Goal: Navigation & Orientation: Find specific page/section

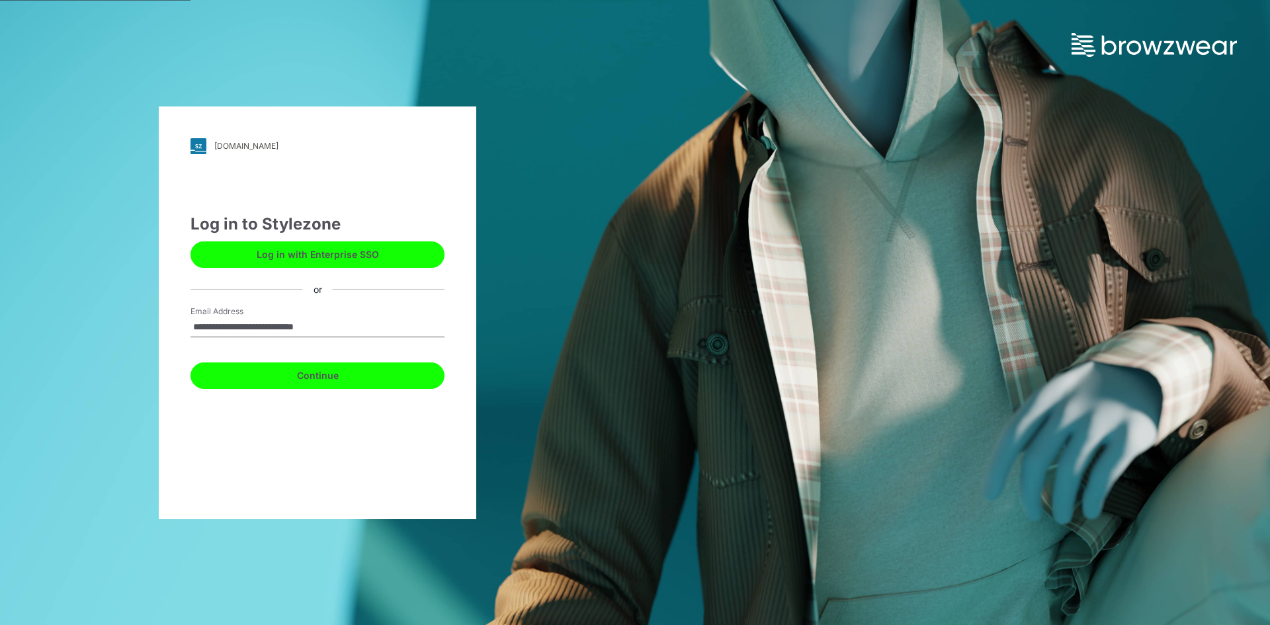
click at [219, 376] on button "Continue" at bounding box center [318, 376] width 254 height 26
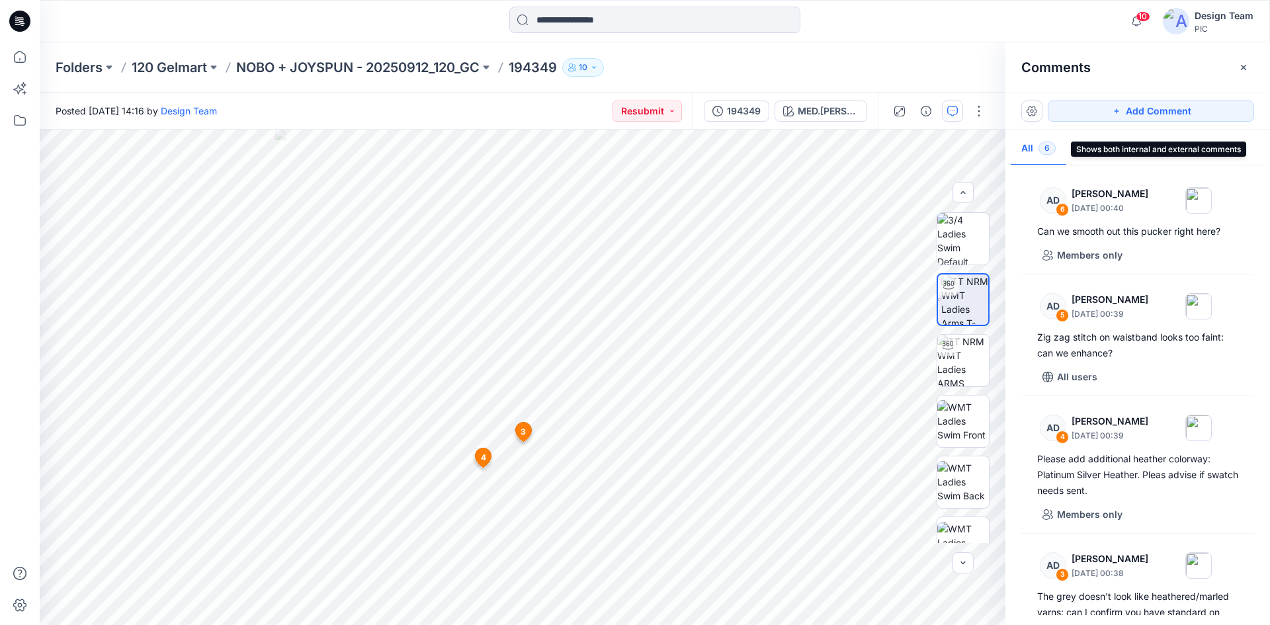
scroll to position [58, 0]
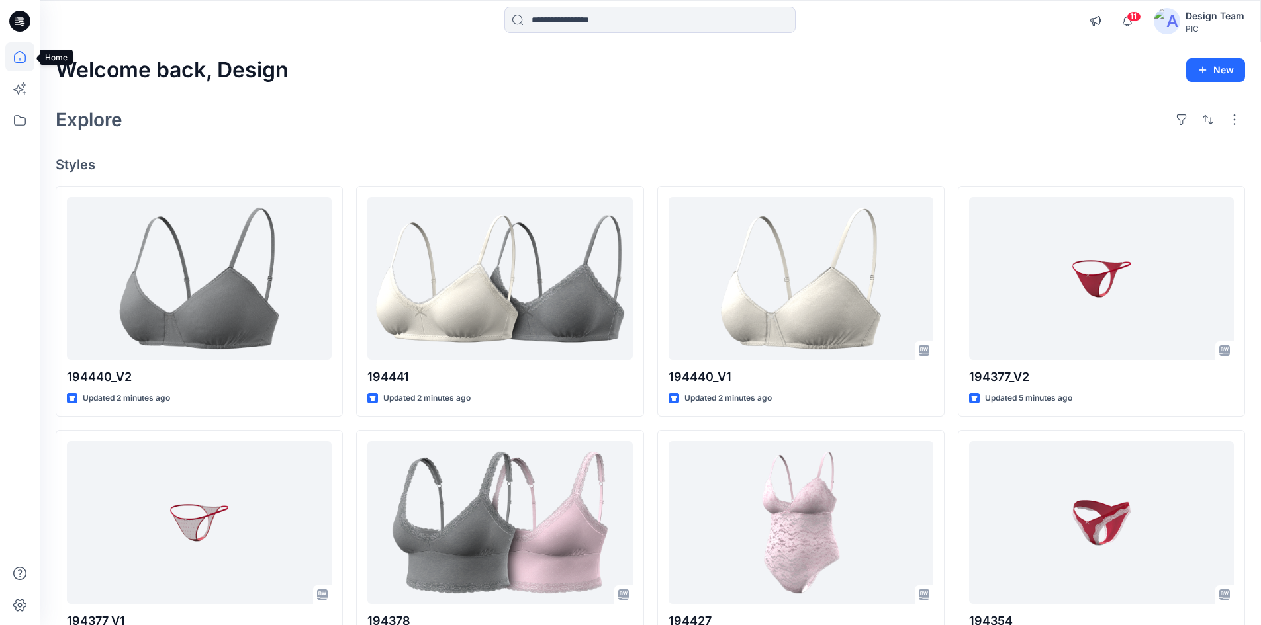
click at [11, 58] on icon at bounding box center [19, 56] width 29 height 29
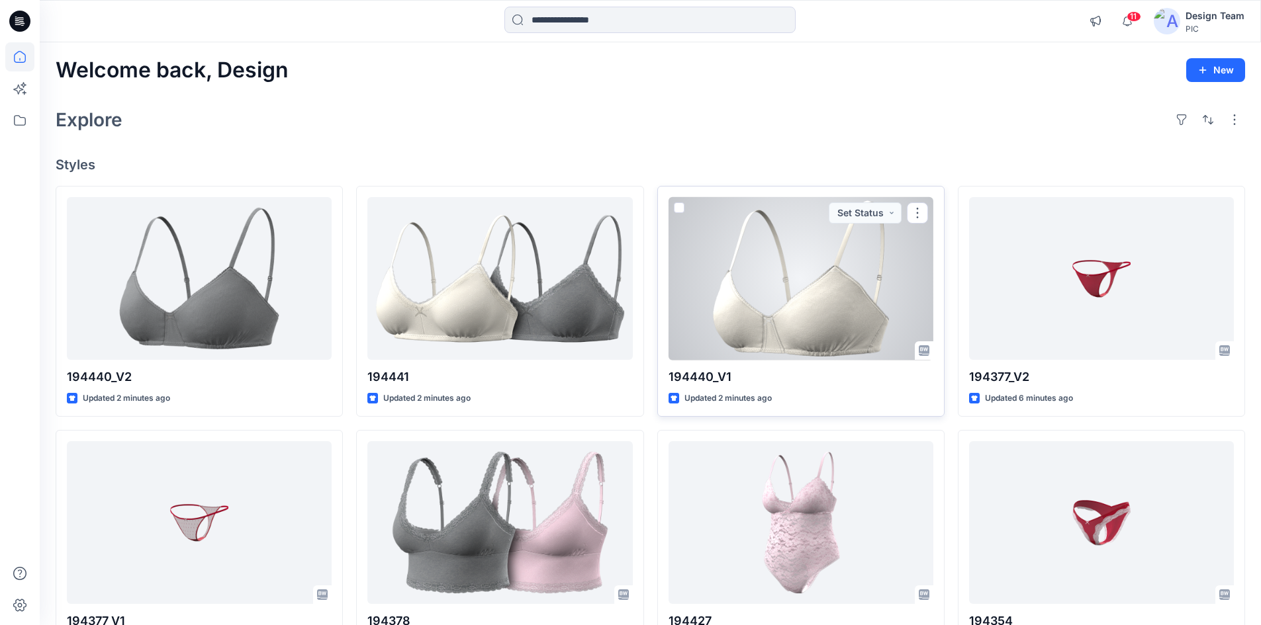
click at [852, 300] on div at bounding box center [800, 278] width 265 height 163
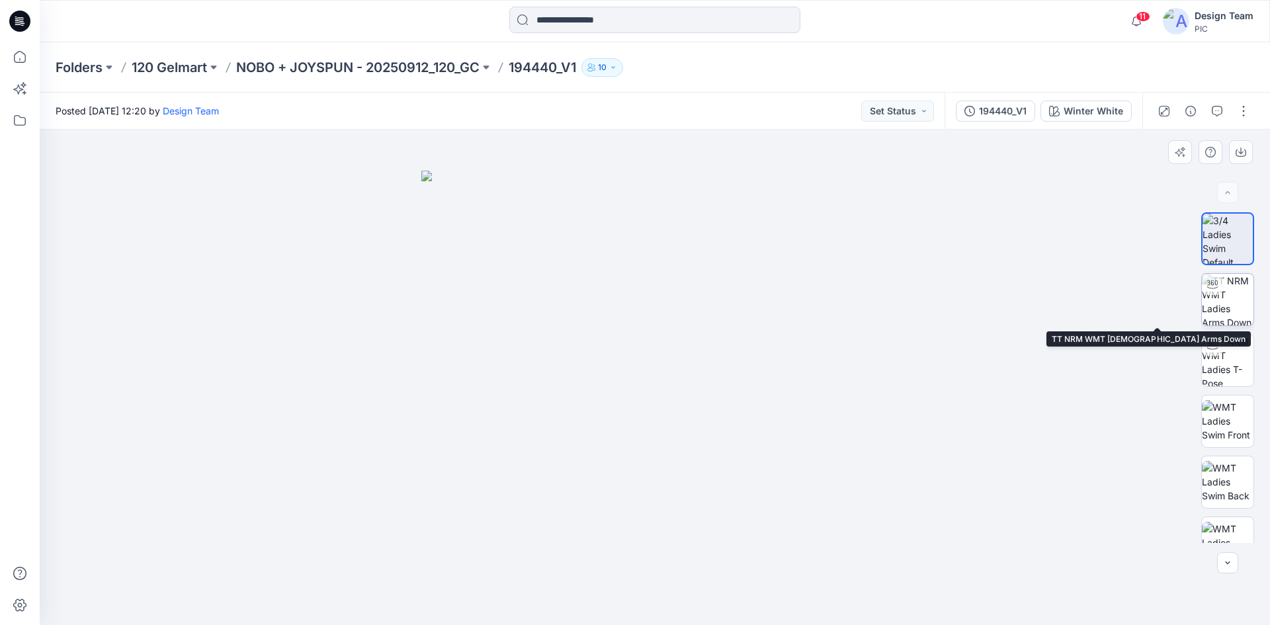
click at [1225, 310] on img at bounding box center [1228, 300] width 52 height 52
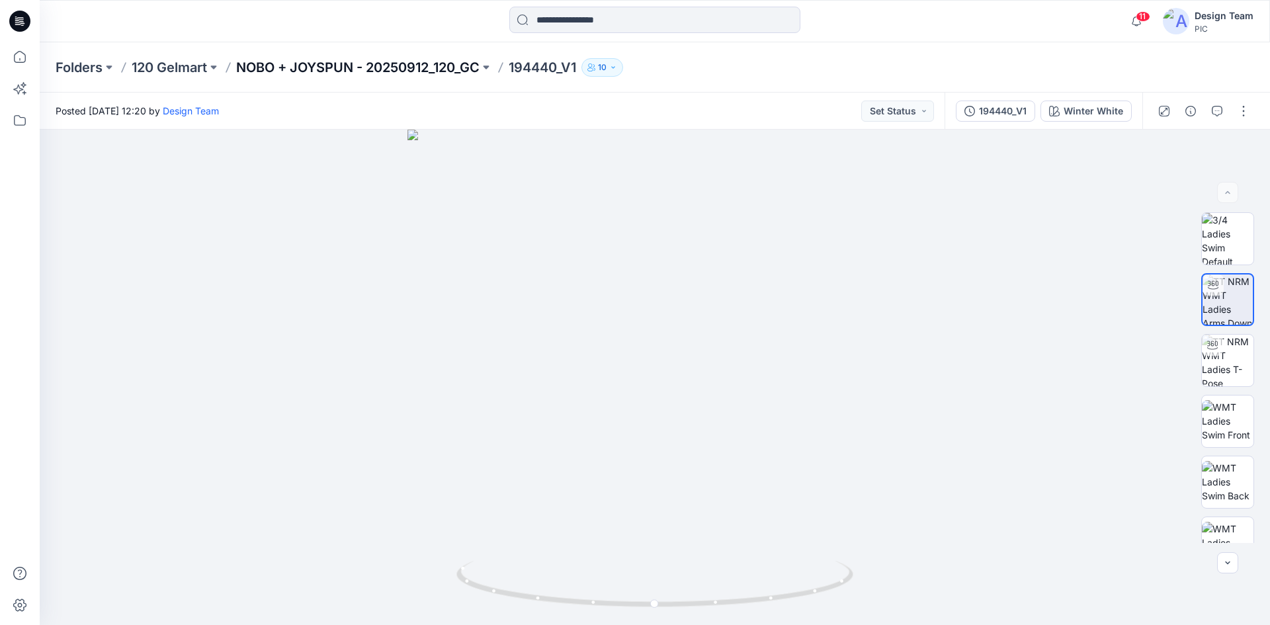
click at [363, 69] on p "NOBO + JOYSPUN - 20250912_120_GC" at bounding box center [358, 67] width 244 height 19
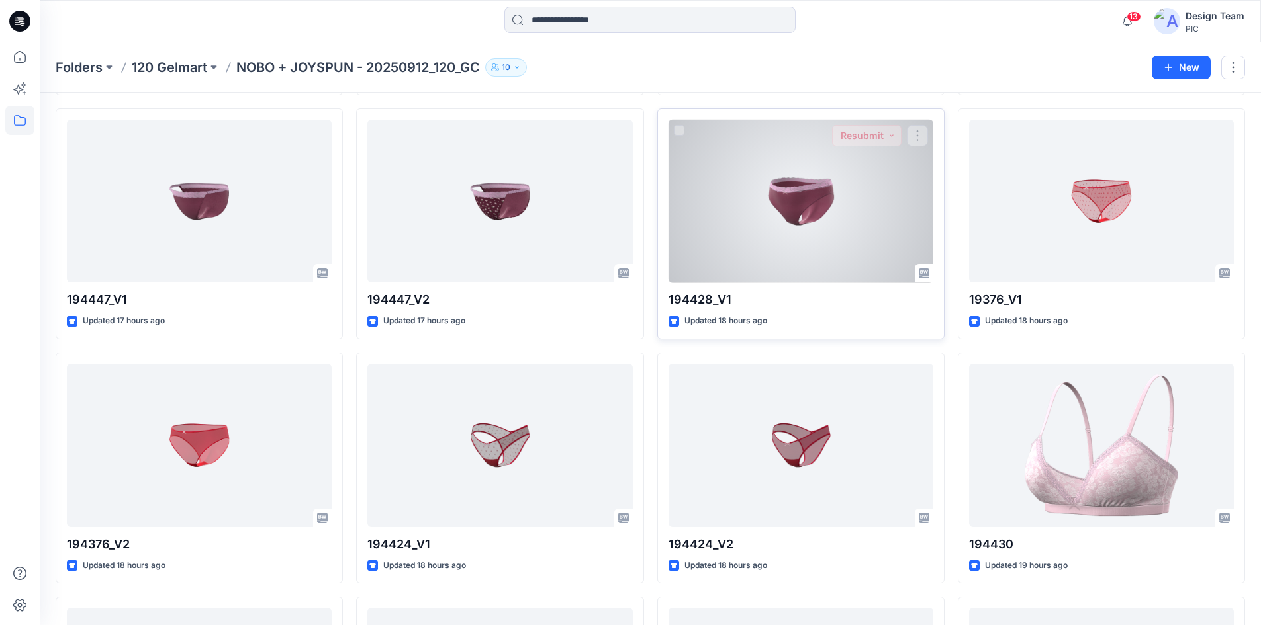
scroll to position [752, 0]
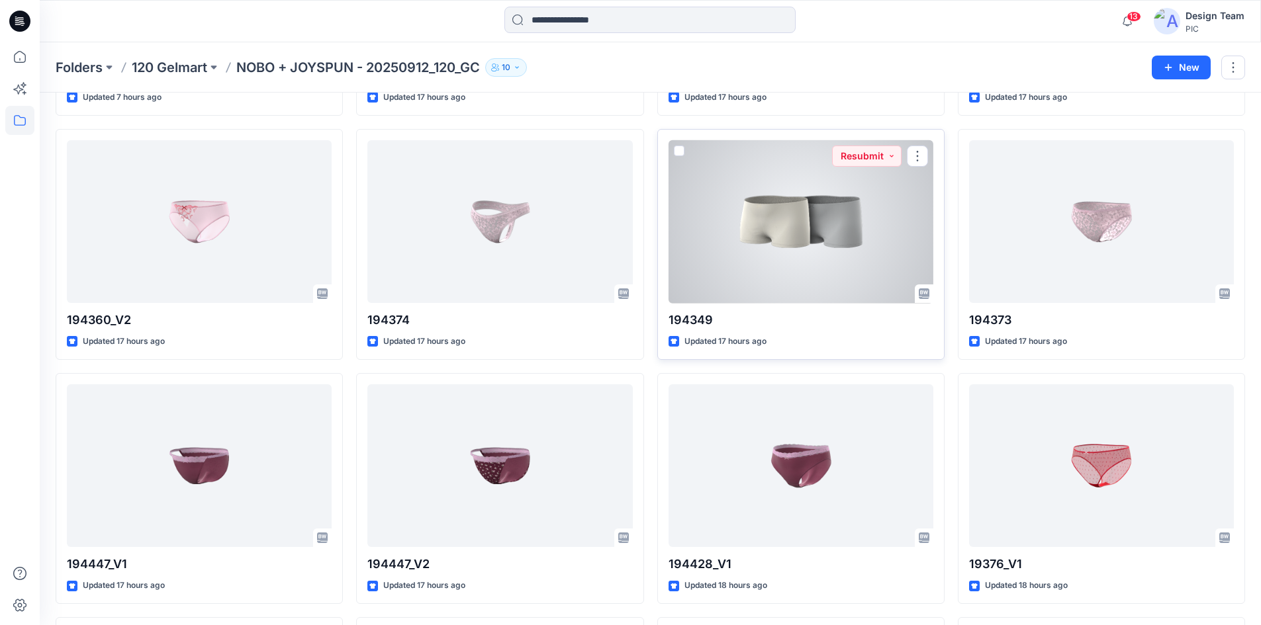
click at [760, 255] on div at bounding box center [800, 221] width 265 height 163
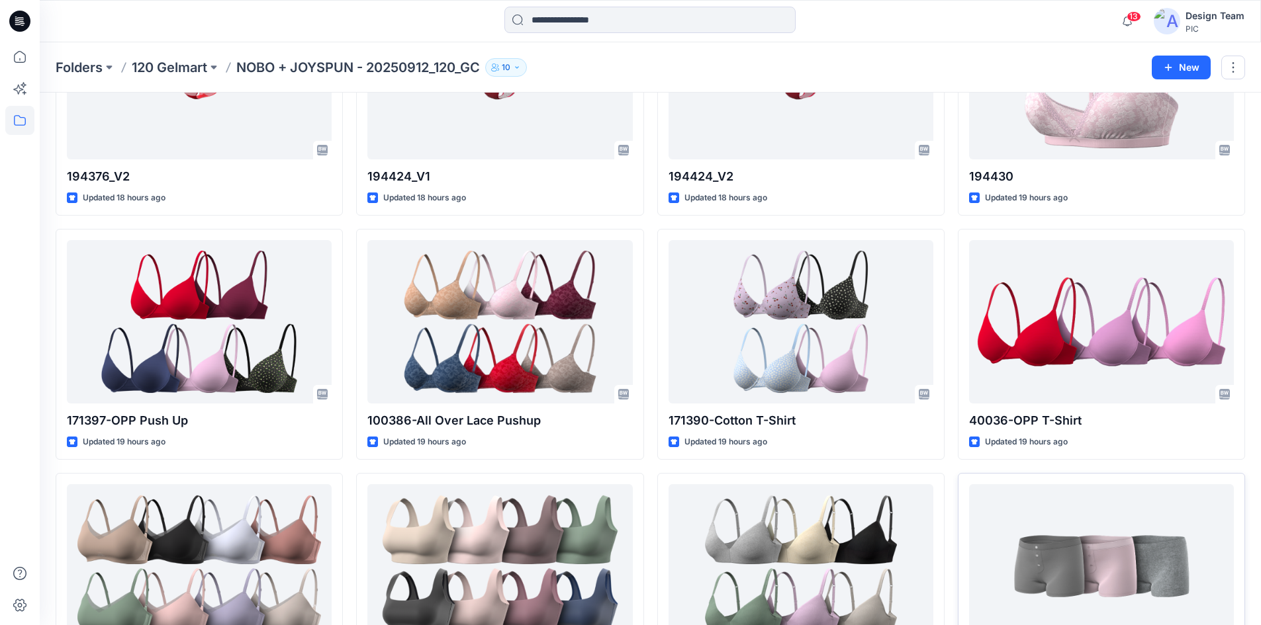
scroll to position [1480, 0]
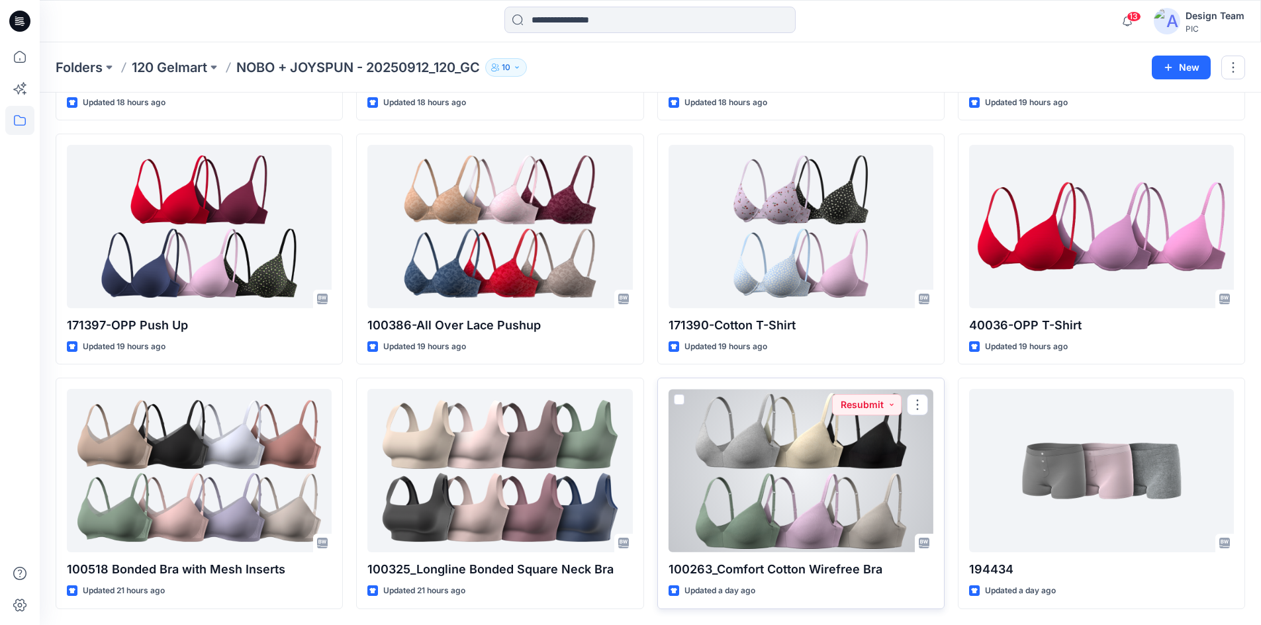
click at [799, 480] on div at bounding box center [800, 470] width 265 height 163
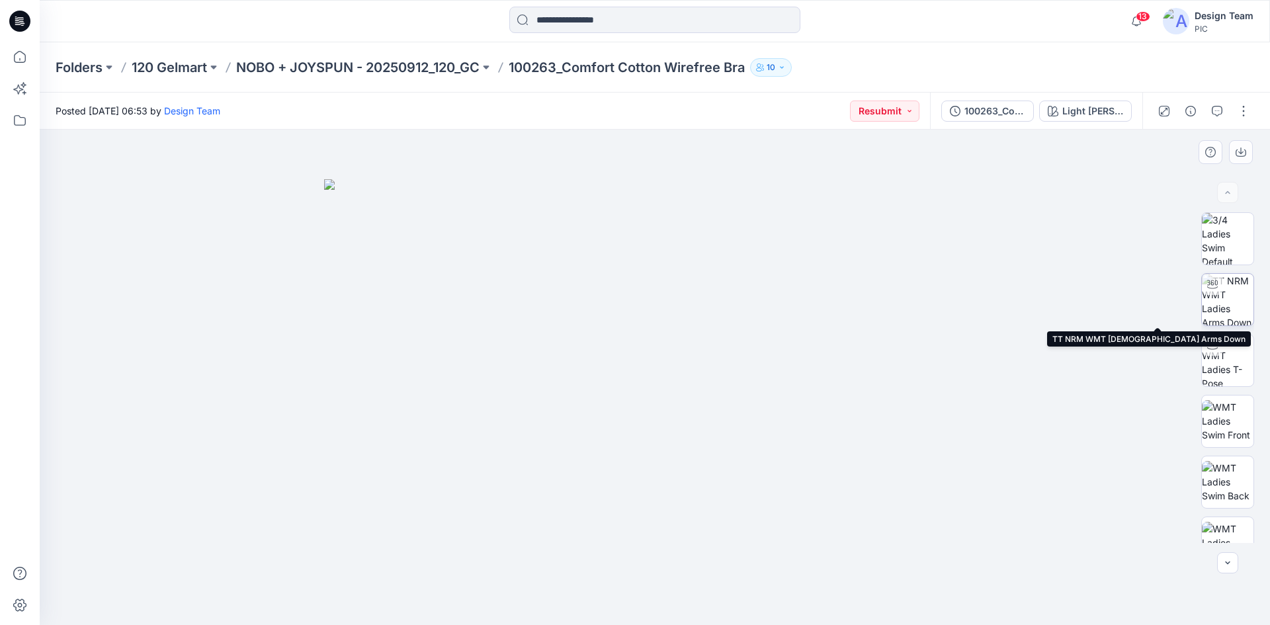
drag, startPoint x: 1212, startPoint y: 297, endPoint x: 1202, endPoint y: 298, distance: 9.4
click at [1211, 298] on img at bounding box center [1228, 300] width 52 height 52
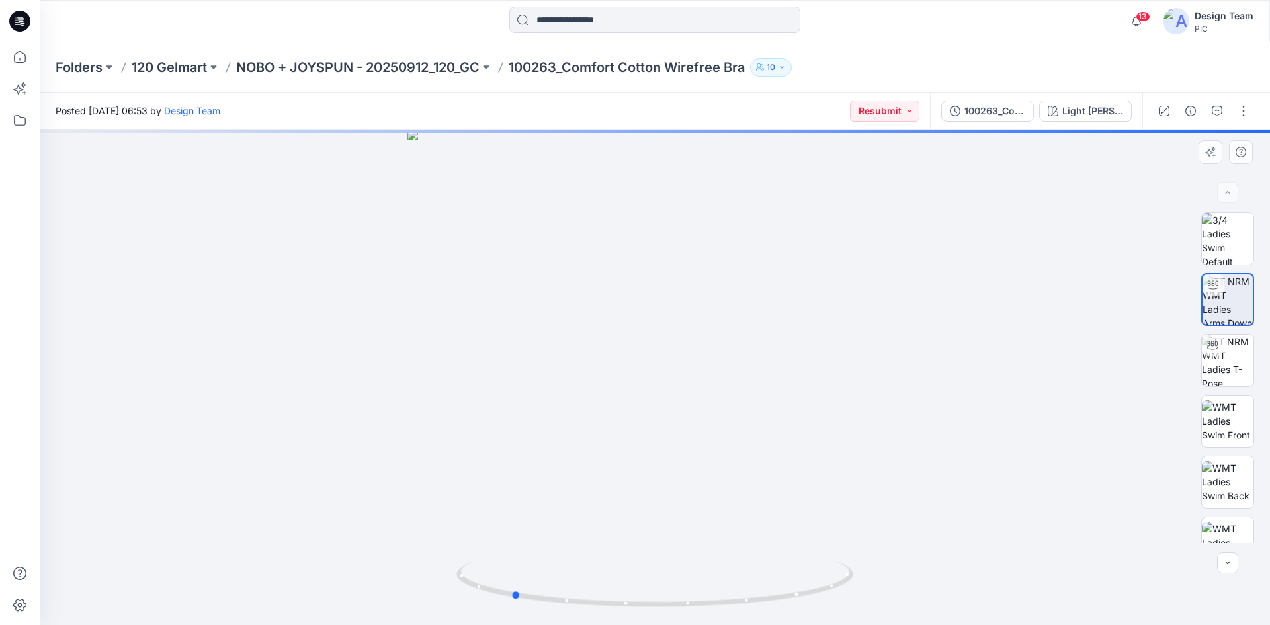
drag, startPoint x: 621, startPoint y: 431, endPoint x: 478, endPoint y: 375, distance: 153.6
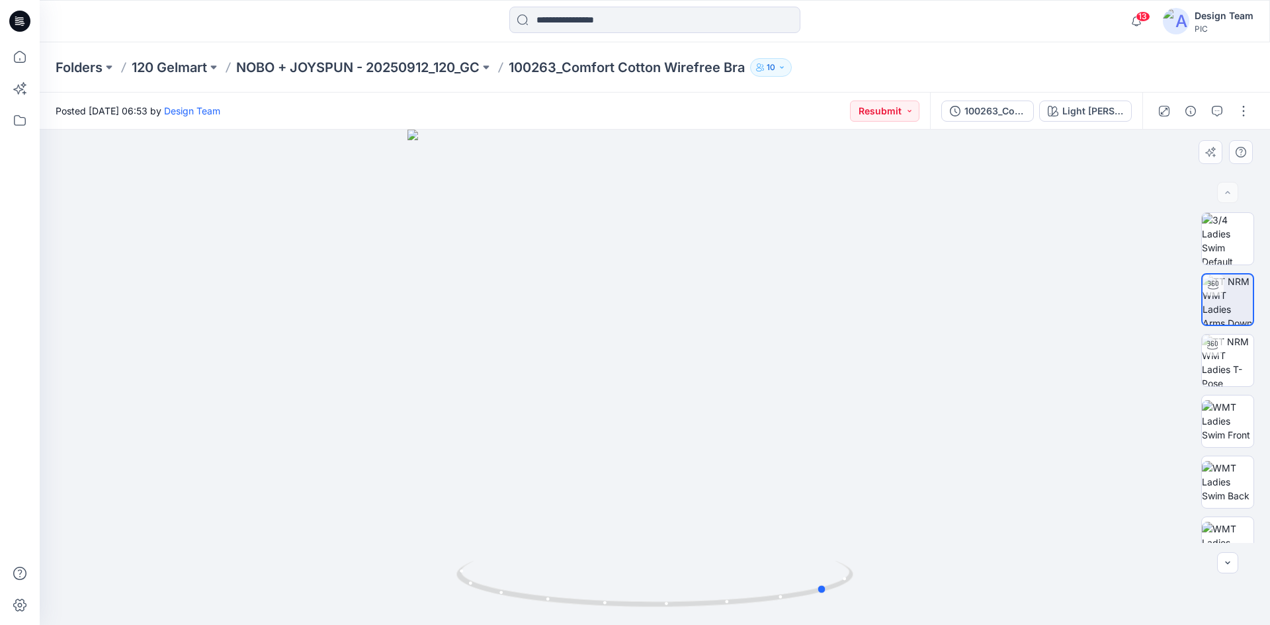
drag, startPoint x: 557, startPoint y: 380, endPoint x: 477, endPoint y: 388, distance: 80.5
drag, startPoint x: 1214, startPoint y: 373, endPoint x: 1204, endPoint y: 373, distance: 9.3
click at [1205, 373] on img at bounding box center [1228, 361] width 52 height 52
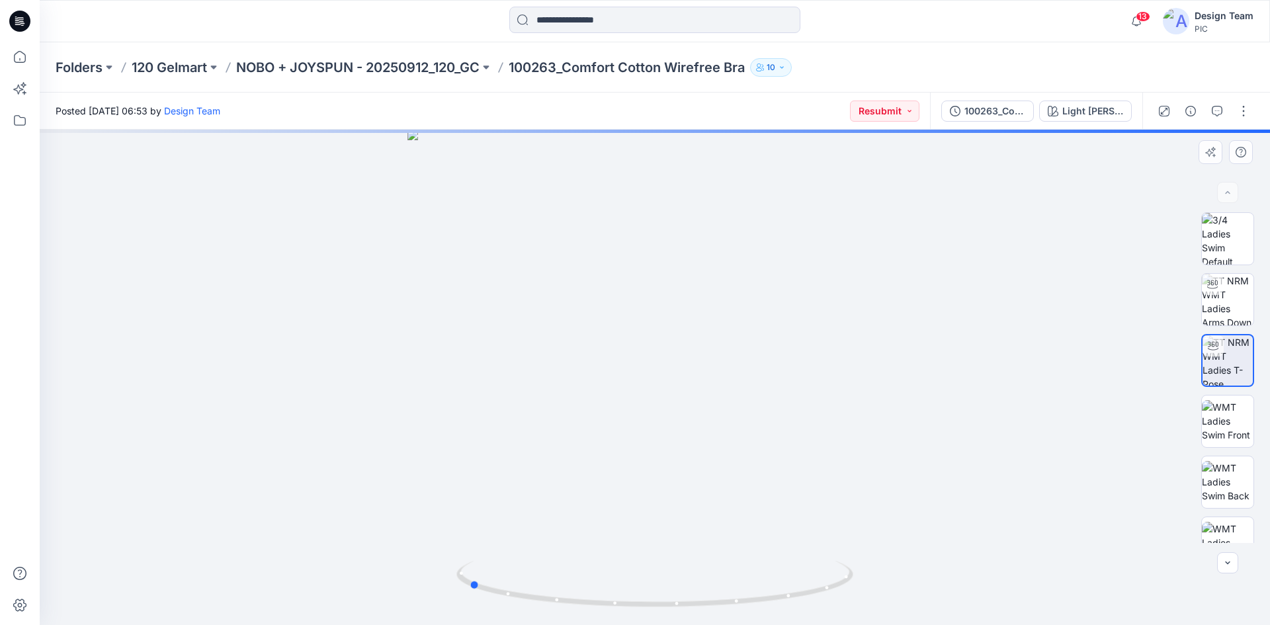
drag, startPoint x: 732, startPoint y: 428, endPoint x: 553, endPoint y: 389, distance: 183.5
click at [541, 391] on div at bounding box center [655, 378] width 1231 height 496
click at [1203, 419] on img at bounding box center [1228, 421] width 52 height 42
click at [1210, 420] on img at bounding box center [1228, 421] width 50 height 42
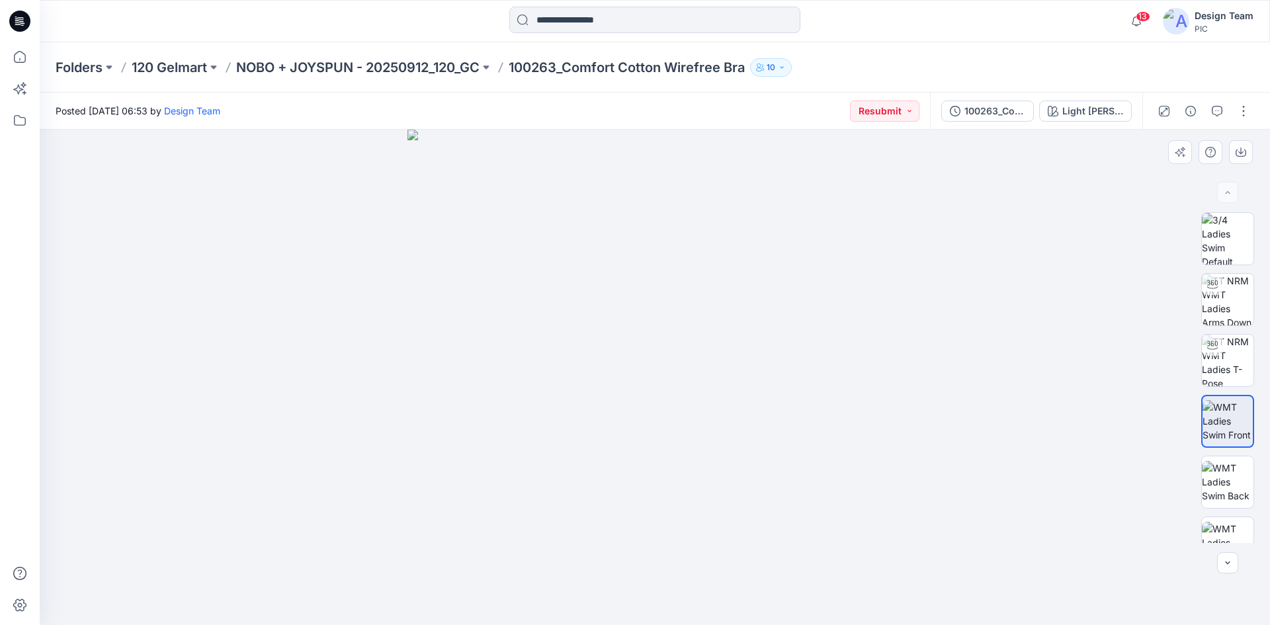
drag, startPoint x: 666, startPoint y: 424, endPoint x: 670, endPoint y: 447, distance: 23.0
click at [538, 402] on img at bounding box center [656, 378] width 496 height 496
drag, startPoint x: 754, startPoint y: 500, endPoint x: 703, endPoint y: 486, distance: 52.0
click at [698, 497] on img at bounding box center [656, 378] width 496 height 496
drag, startPoint x: 705, startPoint y: 484, endPoint x: 650, endPoint y: 467, distance: 56.7
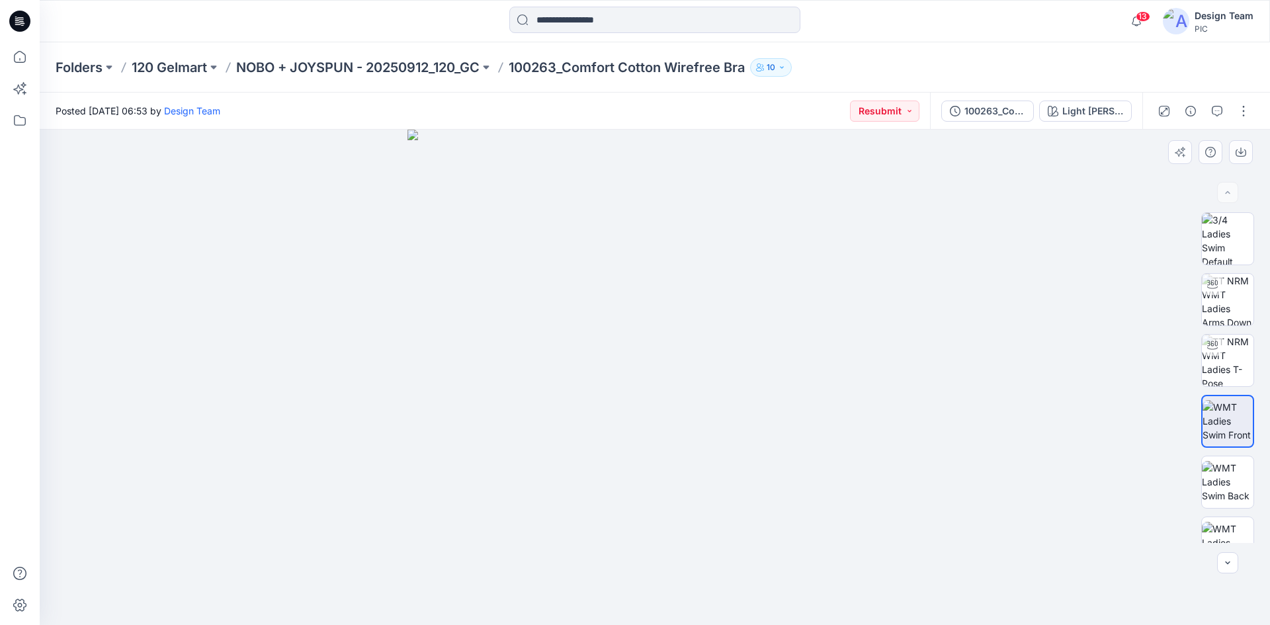
click at [680, 451] on img at bounding box center [656, 378] width 496 height 496
click at [684, 452] on img at bounding box center [656, 378] width 496 height 496
click at [1210, 484] on img at bounding box center [1228, 482] width 52 height 42
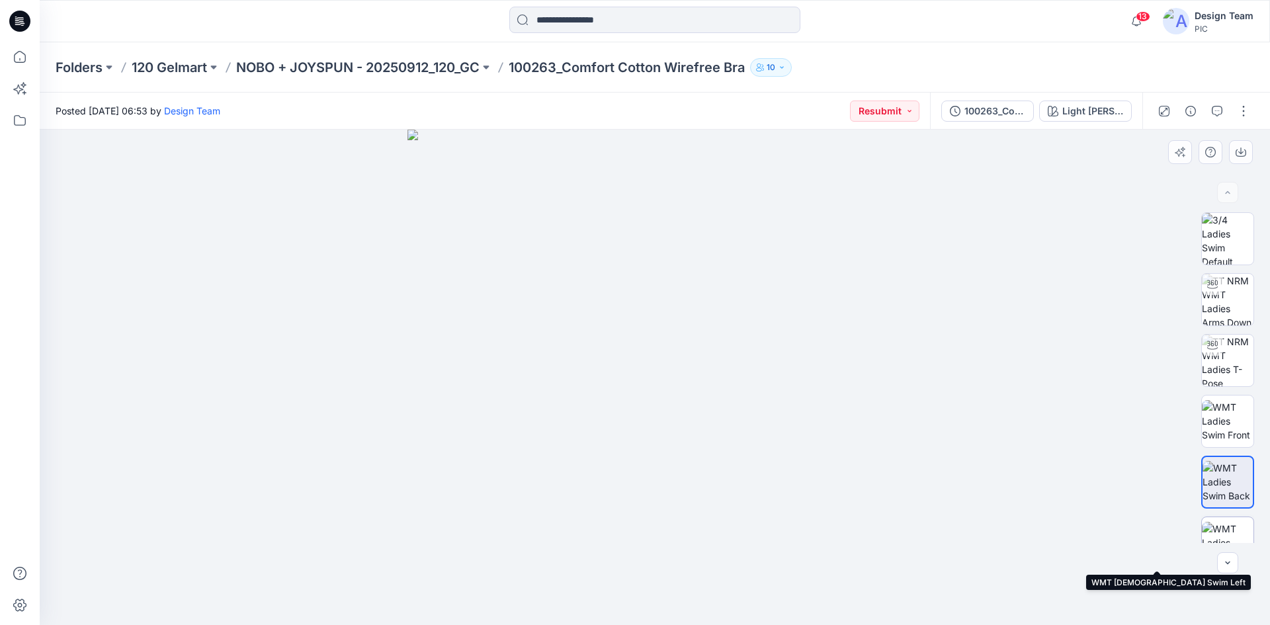
click at [1230, 542] on img at bounding box center [1228, 543] width 52 height 42
drag, startPoint x: 635, startPoint y: 384, endPoint x: 569, endPoint y: 411, distance: 70.7
click at [568, 412] on img at bounding box center [655, 323] width 793 height 605
